Goal: Check status: Check status

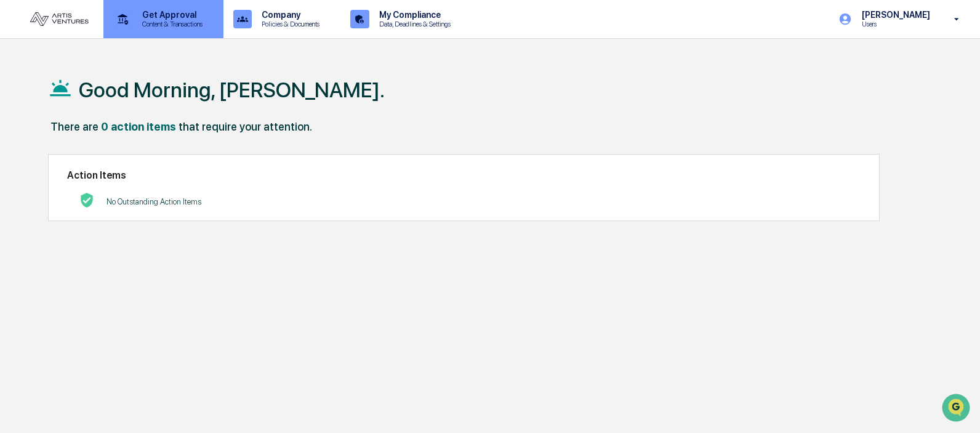
click at [175, 17] on p "Get Approval" at bounding box center [170, 15] width 76 height 10
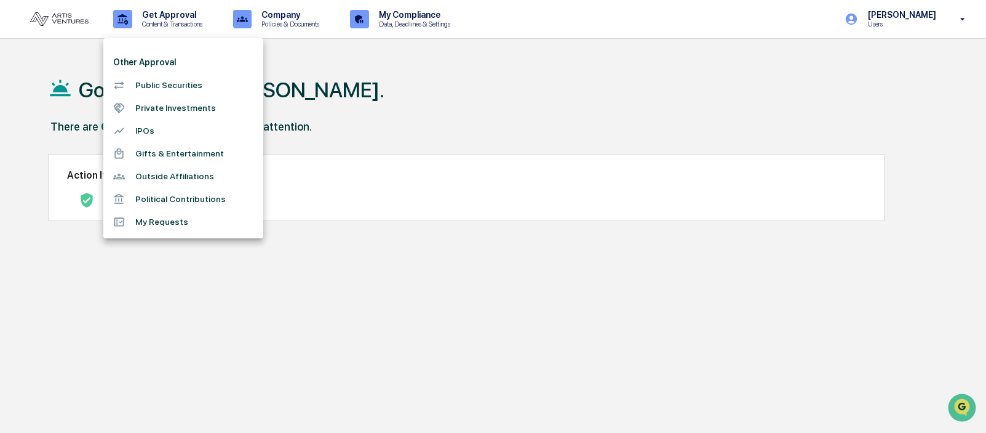
click at [179, 111] on li "Private Investments" at bounding box center [183, 108] width 160 height 23
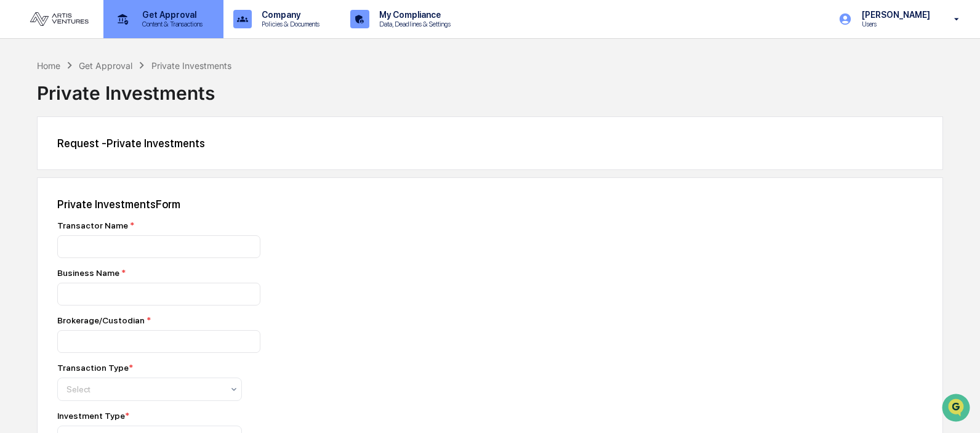
click at [150, 15] on p "Get Approval" at bounding box center [170, 15] width 76 height 10
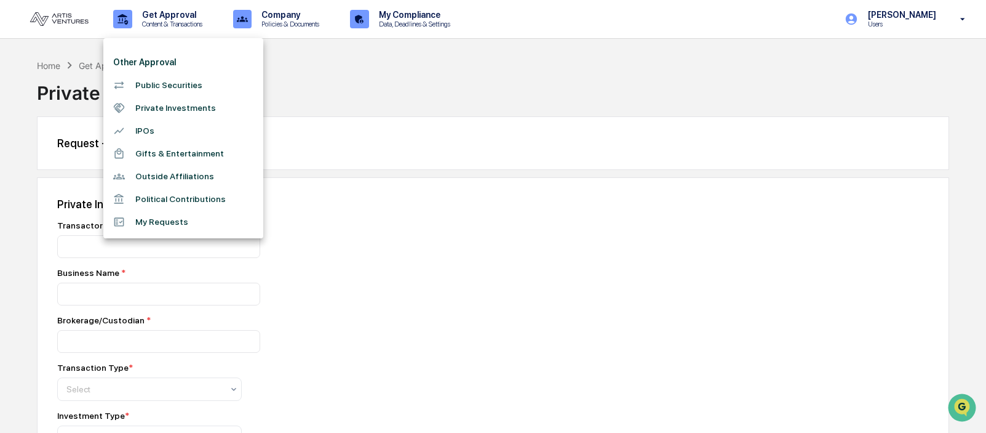
click at [447, 12] on div at bounding box center [493, 216] width 986 height 433
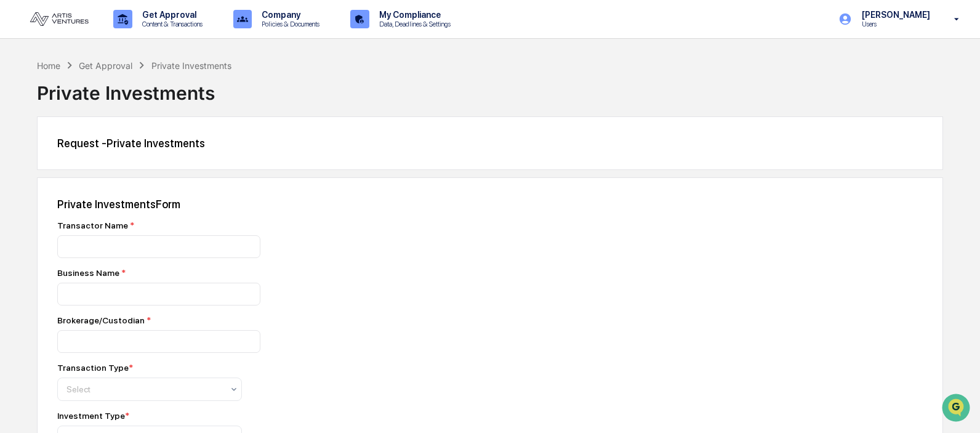
click at [441, 22] on p "Data, Deadlines & Settings" at bounding box center [412, 24] width 87 height 9
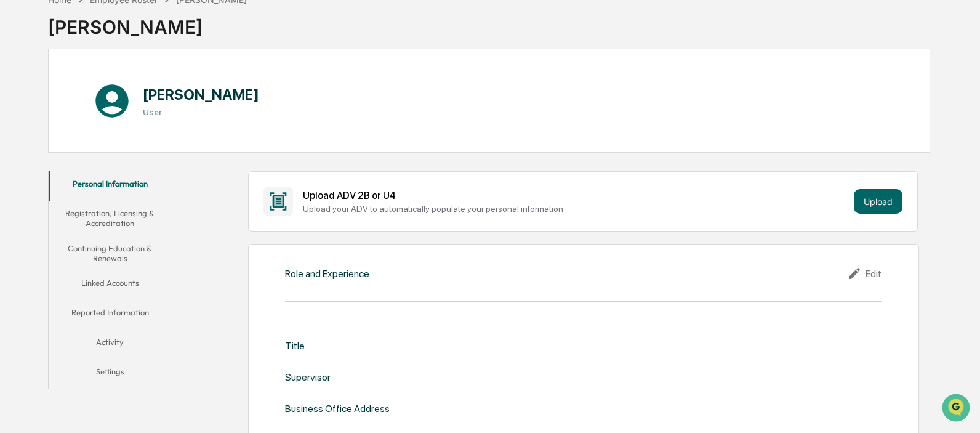
scroll to position [137, 0]
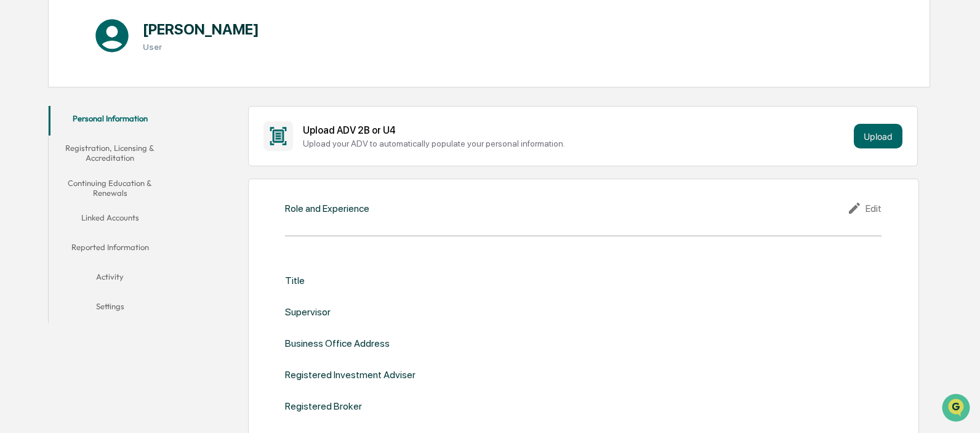
click at [108, 275] on button "Activity" at bounding box center [110, 279] width 123 height 30
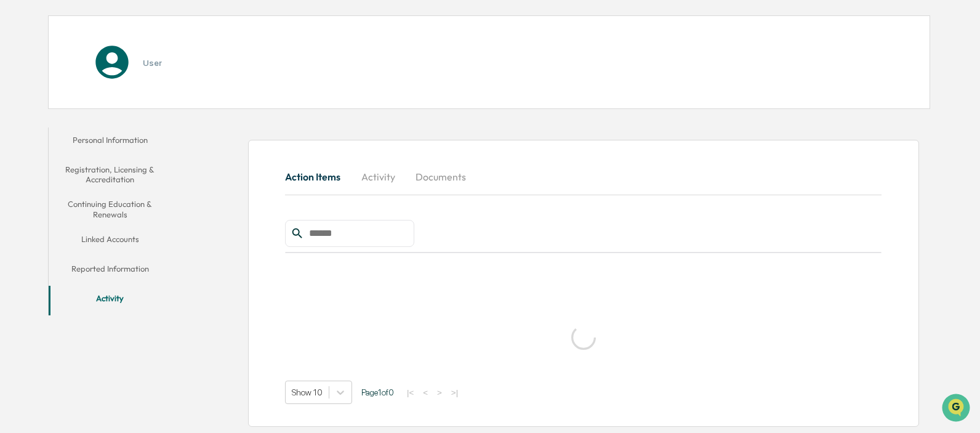
scroll to position [137, 0]
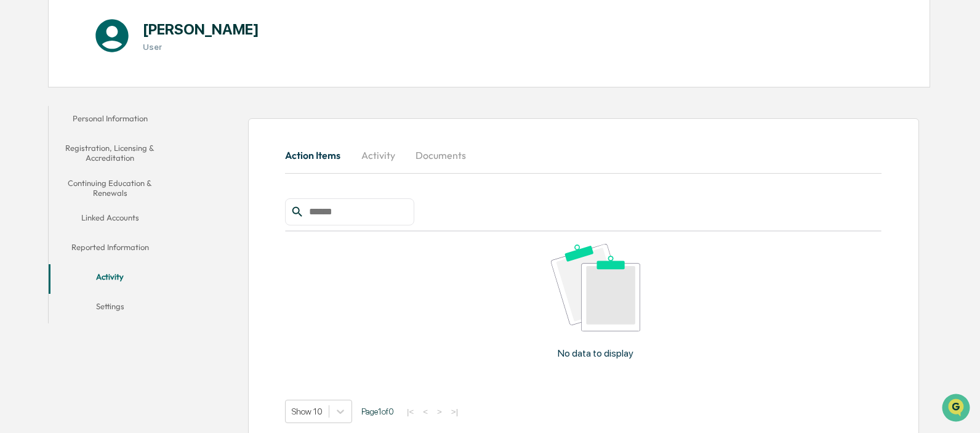
click at [109, 247] on button "Reported Information" at bounding box center [110, 249] width 123 height 30
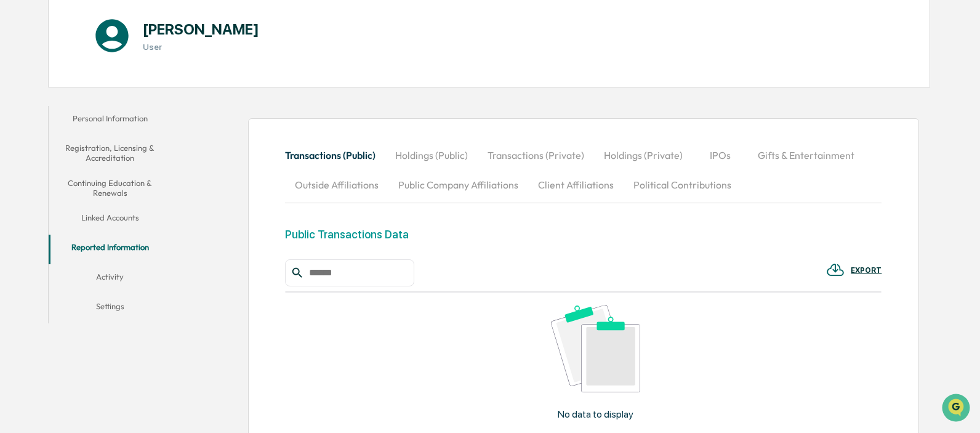
click at [103, 150] on button "Registration, Licensing & Accreditation" at bounding box center [110, 152] width 123 height 35
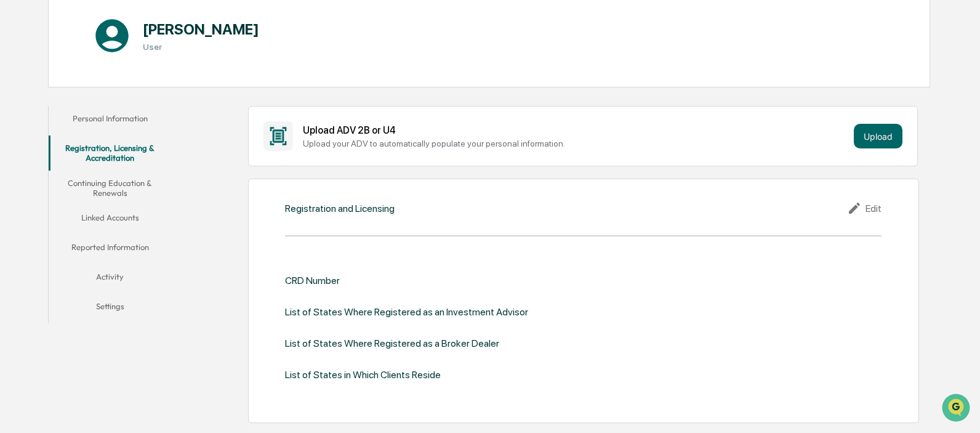
click at [100, 119] on button "Personal Information" at bounding box center [110, 121] width 123 height 30
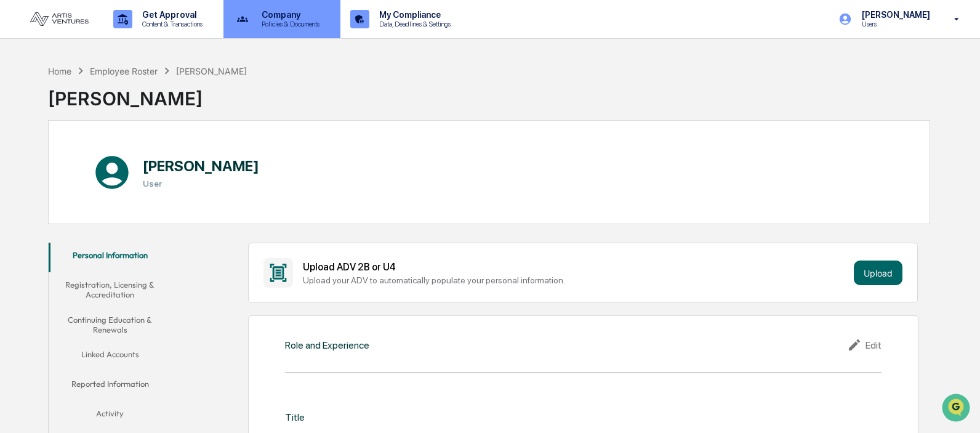
click at [295, 28] on p "Policies & Documents" at bounding box center [289, 24] width 74 height 9
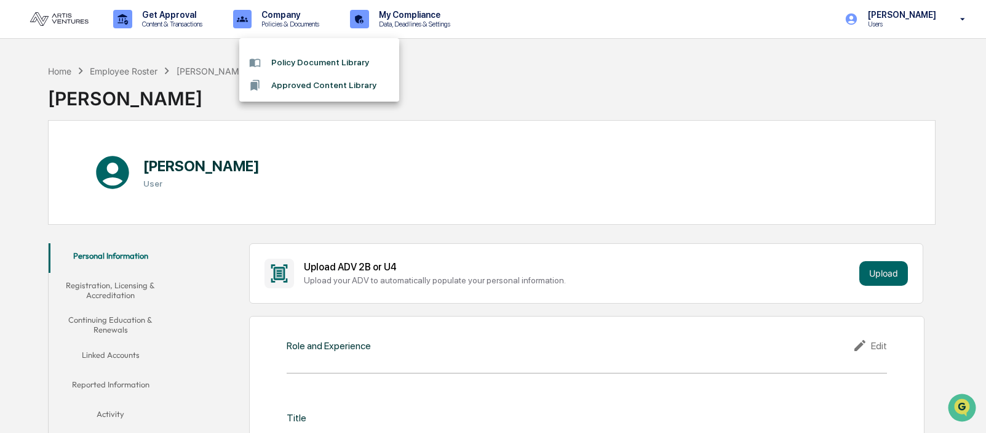
click at [179, 14] on div at bounding box center [493, 216] width 986 height 433
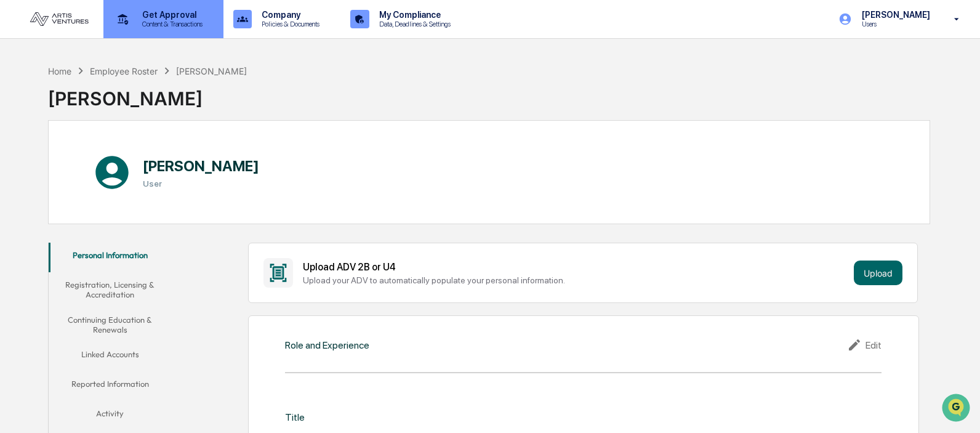
click at [166, 21] on p "Content & Transactions" at bounding box center [170, 24] width 76 height 9
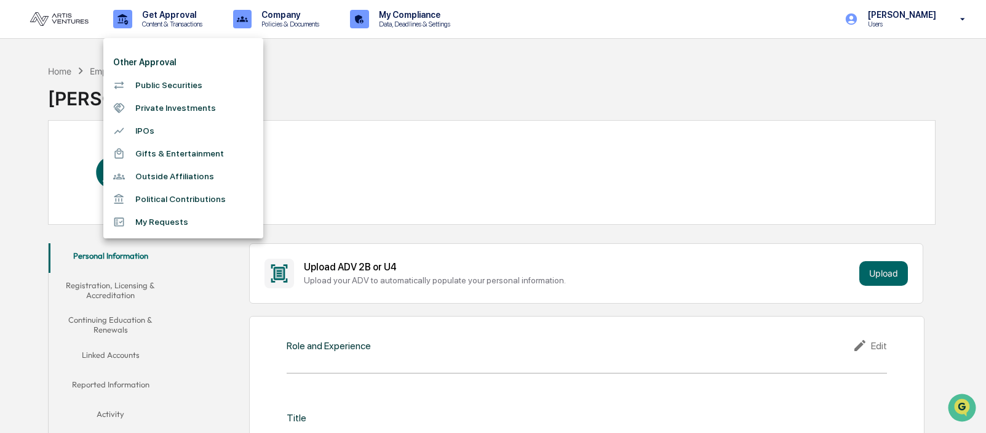
click at [174, 225] on li "My Requests" at bounding box center [183, 221] width 160 height 23
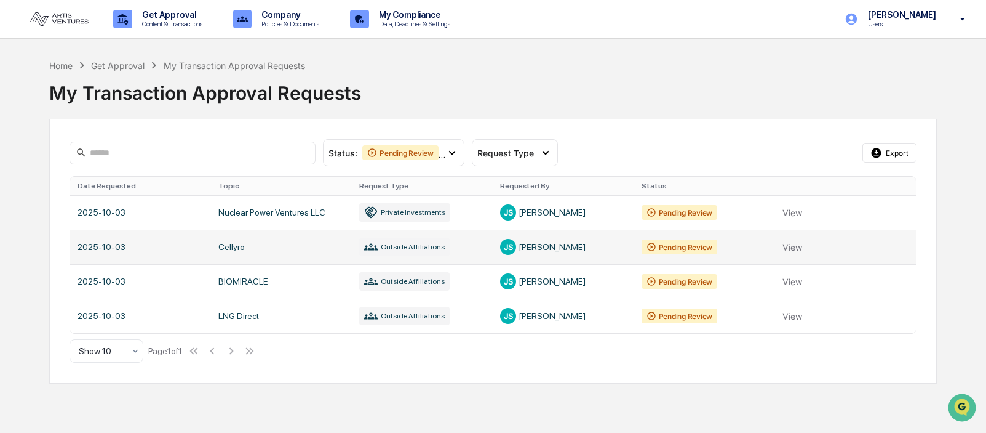
click at [795, 249] on link at bounding box center [493, 247] width 846 height 34
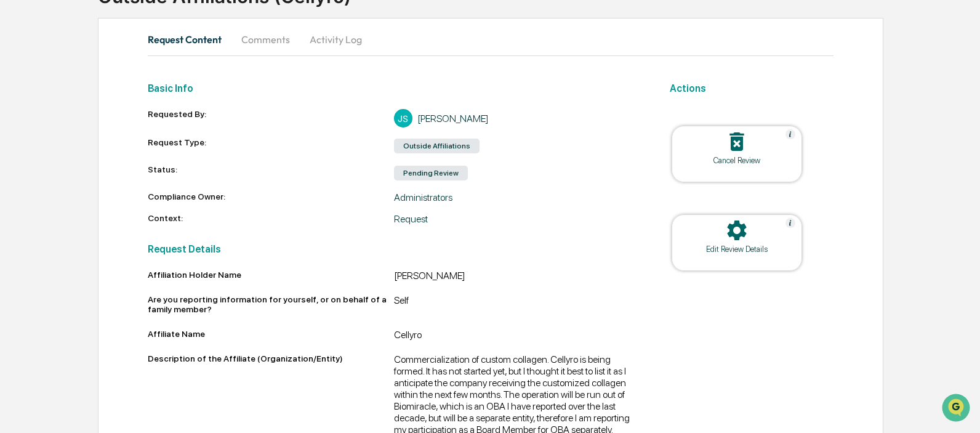
scroll to position [79, 0]
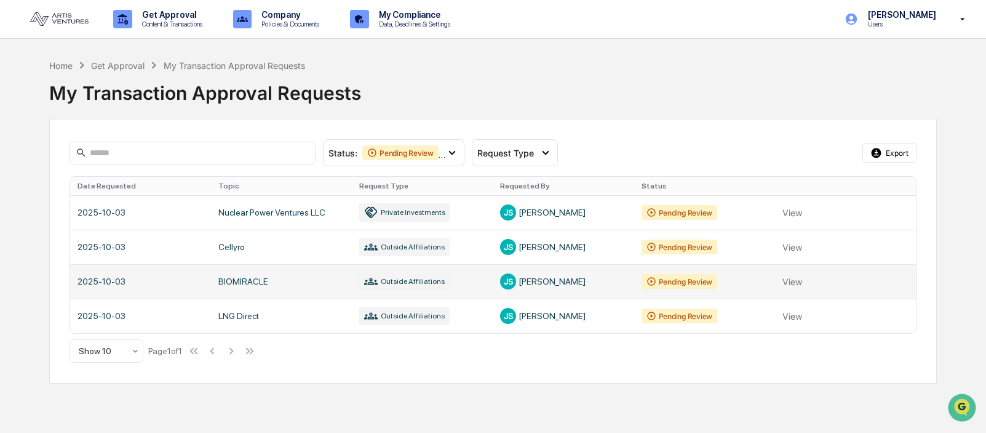
click at [796, 280] on link at bounding box center [493, 281] width 846 height 34
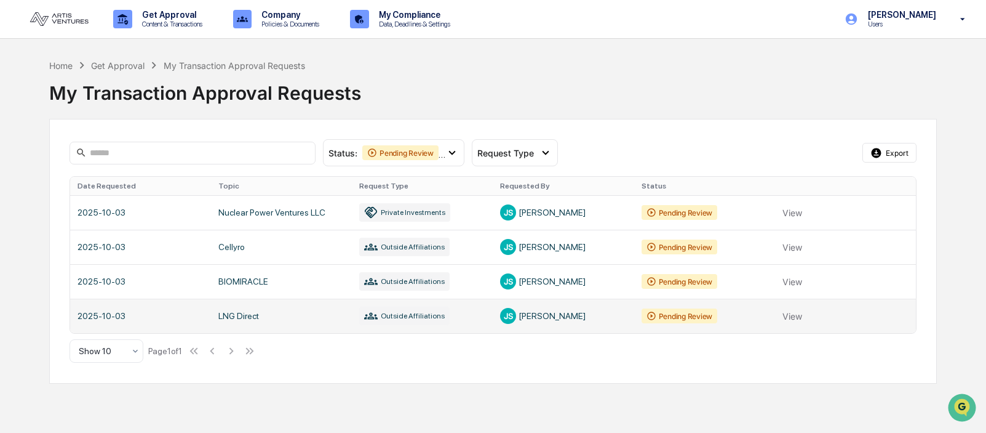
click at [800, 318] on link at bounding box center [493, 315] width 846 height 34
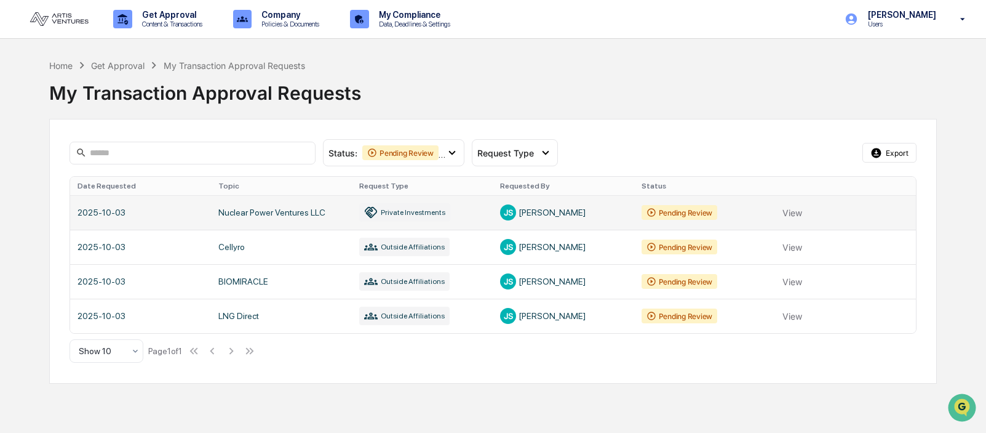
click at [801, 214] on link at bounding box center [493, 212] width 846 height 34
